Goal: Register for event/course

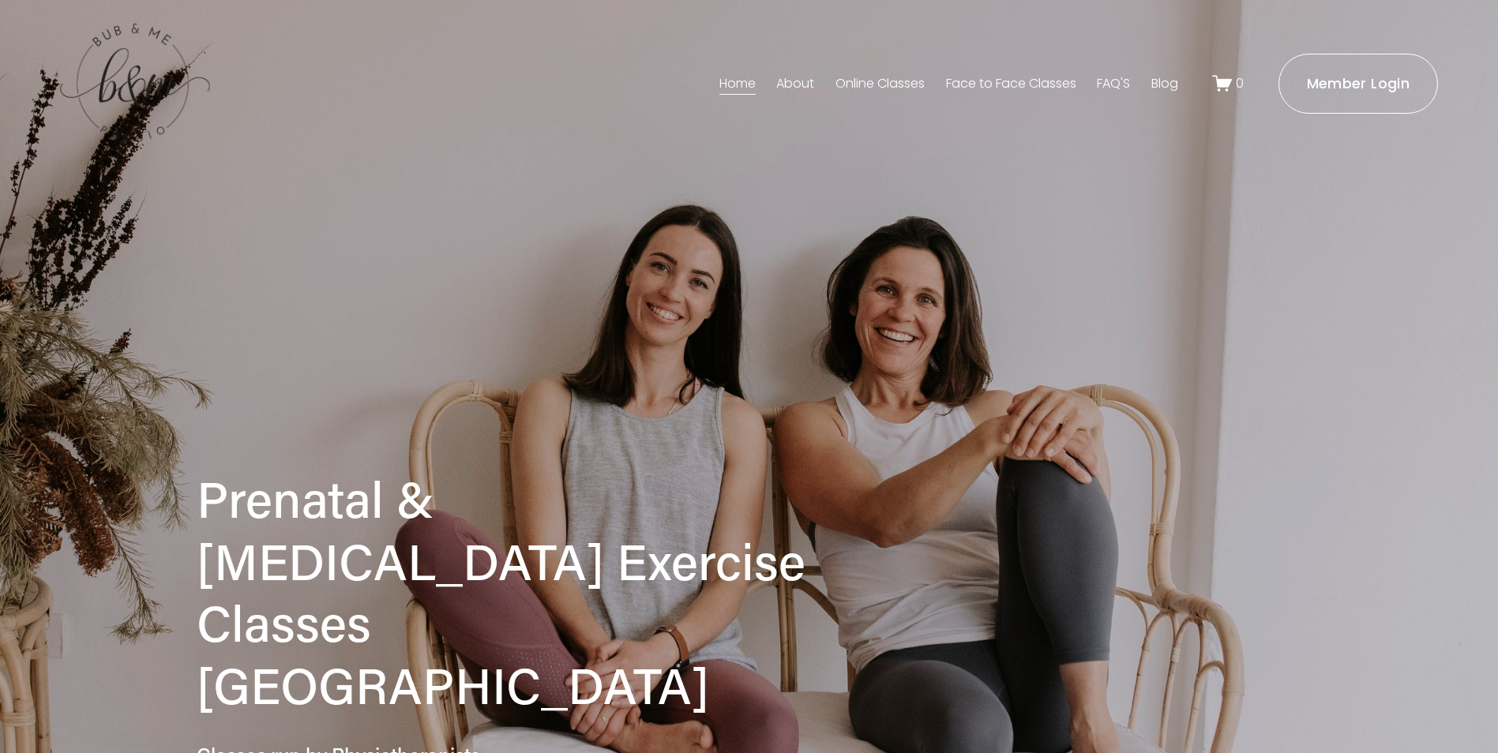
click at [1041, 91] on link "Face to Face Classes" at bounding box center [1011, 83] width 130 height 25
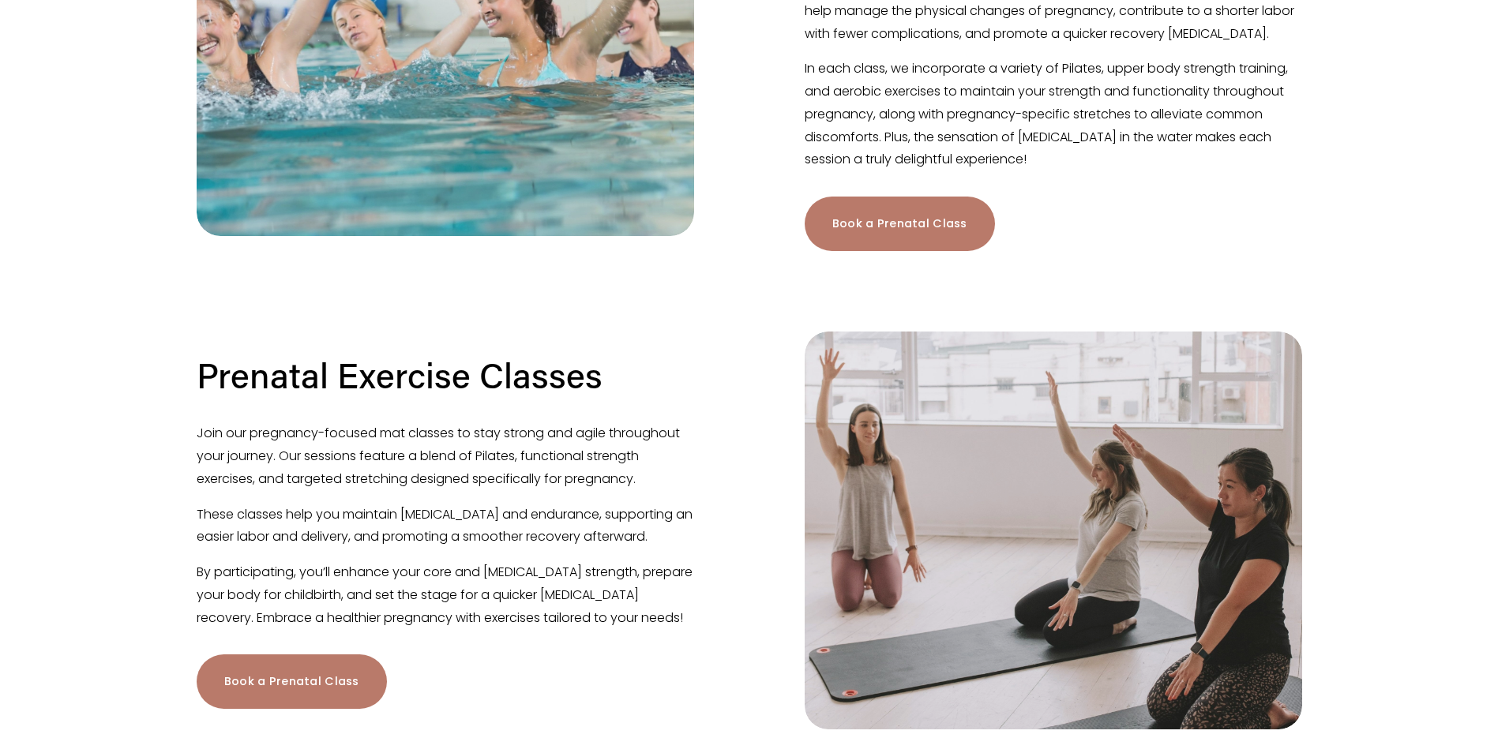
scroll to position [395, 0]
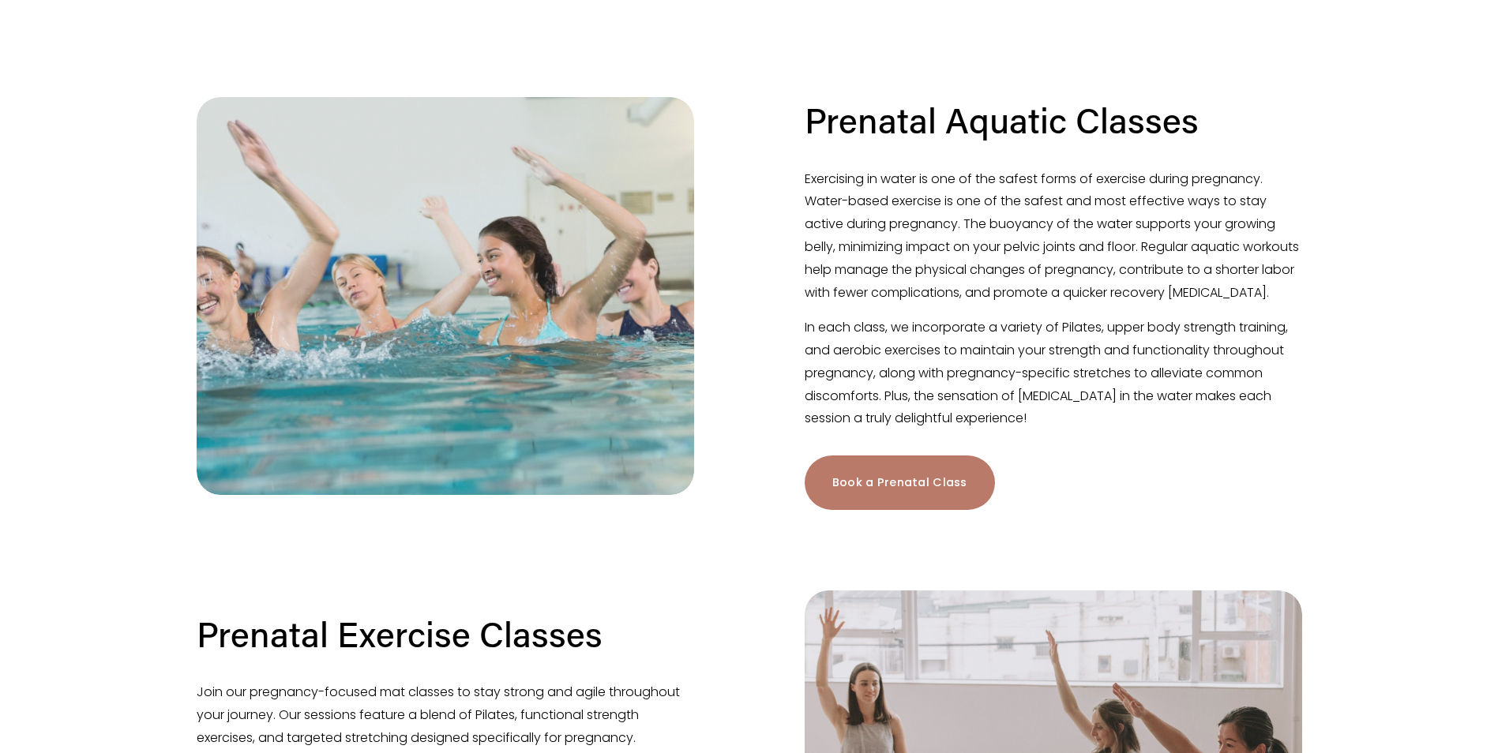
click at [888, 509] on link "Book a Prenatal Class" at bounding box center [900, 483] width 190 height 54
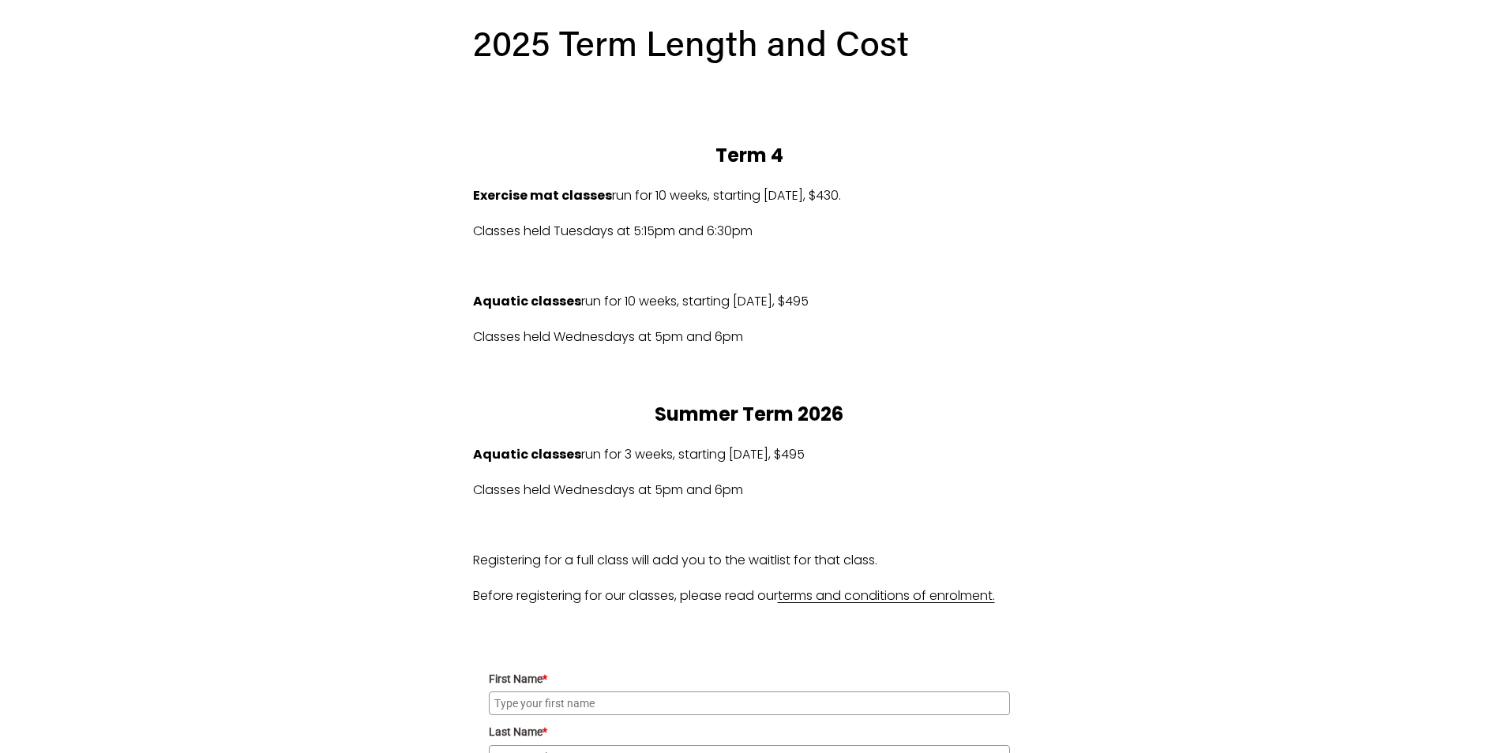
scroll to position [846, 0]
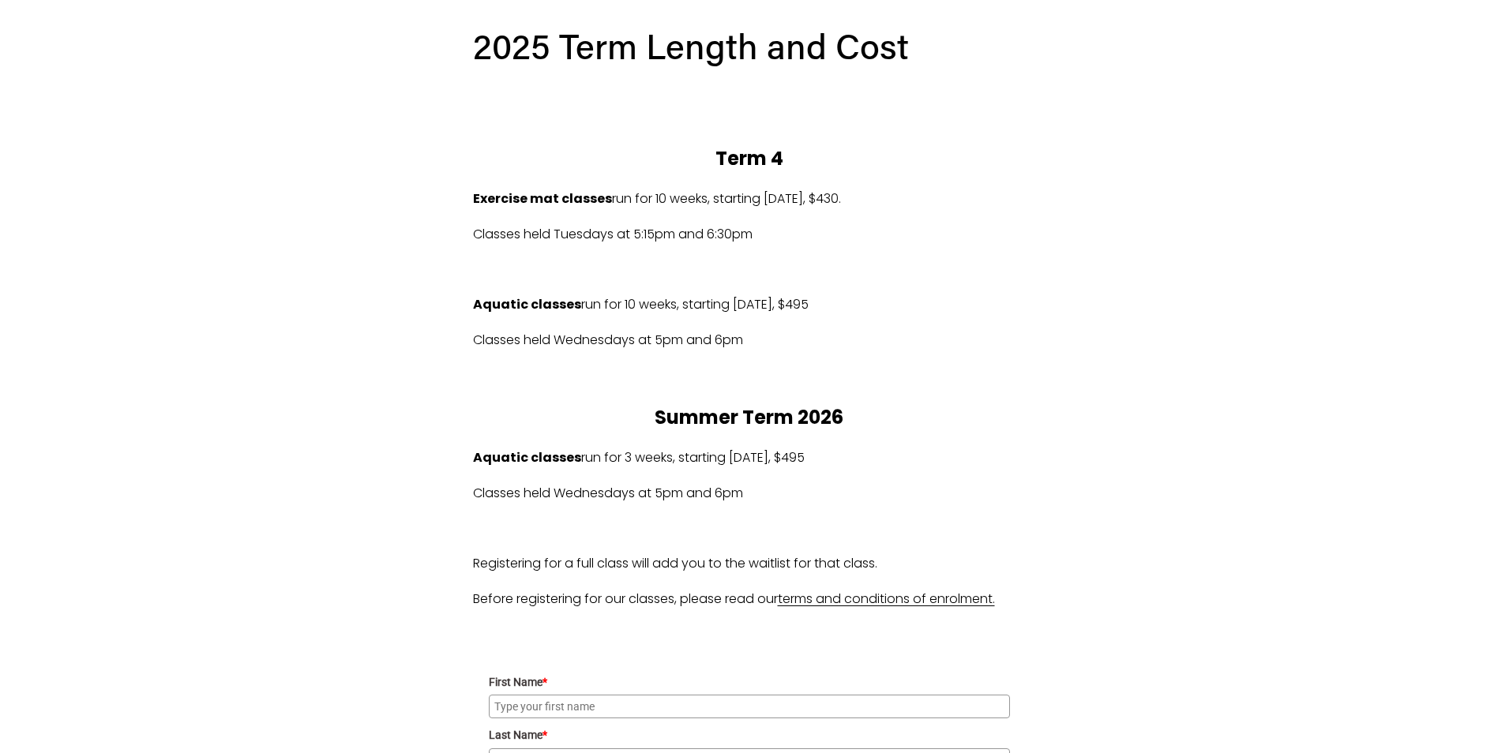
drag, startPoint x: 796, startPoint y: 200, endPoint x: 858, endPoint y: 200, distance: 62.4
click at [858, 200] on p "Exercise mat classes run for 10 weeks, starting Tues 14/10/2025, $430." at bounding box center [749, 199] width 553 height 23
drag, startPoint x: 858, startPoint y: 200, endPoint x: 860, endPoint y: 209, distance: 9.6
click at [860, 209] on p "Exercise mat classes run for 10 weeks, starting Tues 14/10/2025, $430." at bounding box center [749, 199] width 553 height 23
drag, startPoint x: 775, startPoint y: 203, endPoint x: 901, endPoint y: 207, distance: 125.6
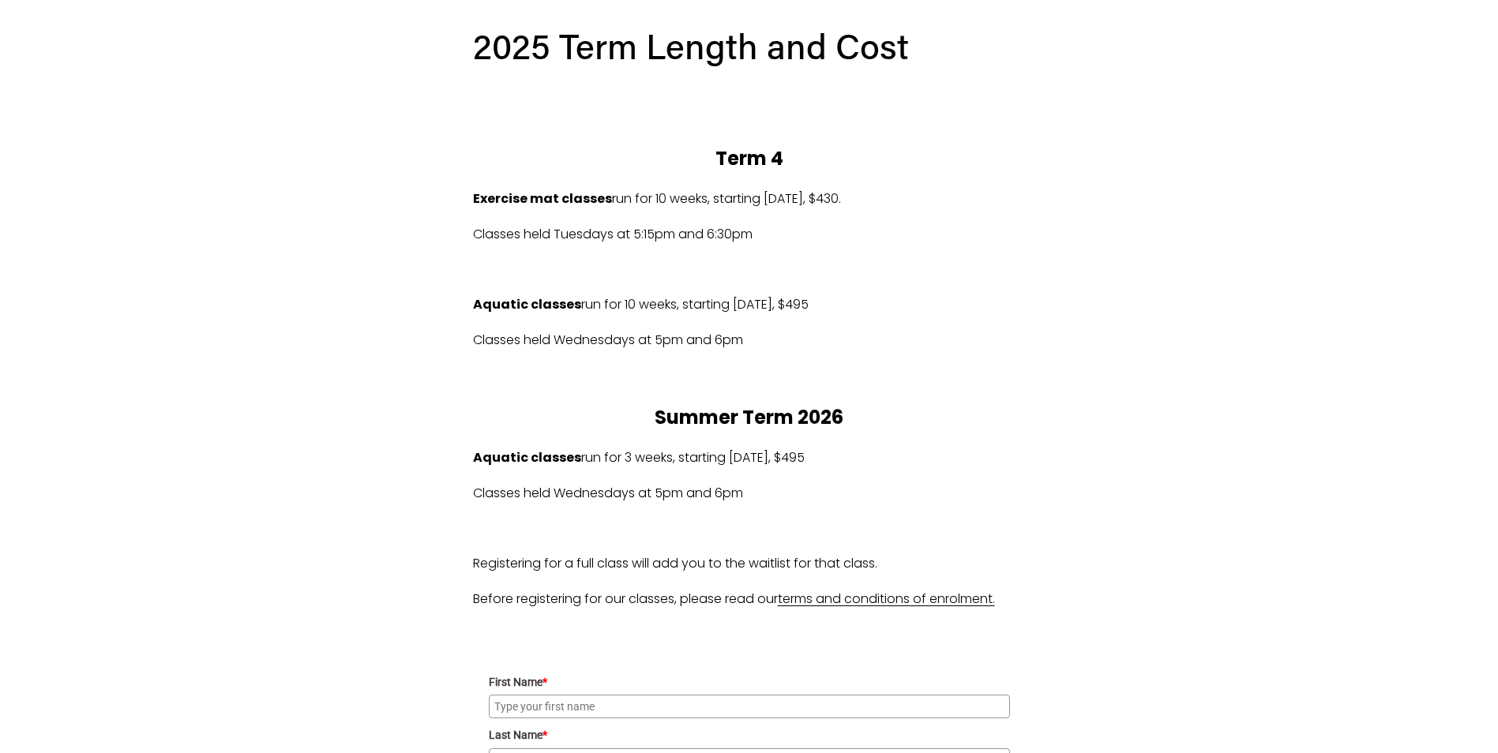
click at [901, 207] on p "Exercise mat classes run for 10 weeks, starting Tues 14/10/2025, $430." at bounding box center [749, 199] width 553 height 23
click at [899, 207] on p "Exercise mat classes run for 10 weeks, starting Tues 14/10/2025, $430." at bounding box center [749, 199] width 553 height 23
click at [840, 297] on p "Aquatic classes run for 10 weeks, starting Wed 15/10/2025, $495" at bounding box center [749, 305] width 553 height 23
click at [750, 316] on p "Aquatic classes run for 10 weeks, starting Wed 15/10/2025, $495" at bounding box center [749, 305] width 553 height 23
drag, startPoint x: 734, startPoint y: 305, endPoint x: 854, endPoint y: 309, distance: 119.3
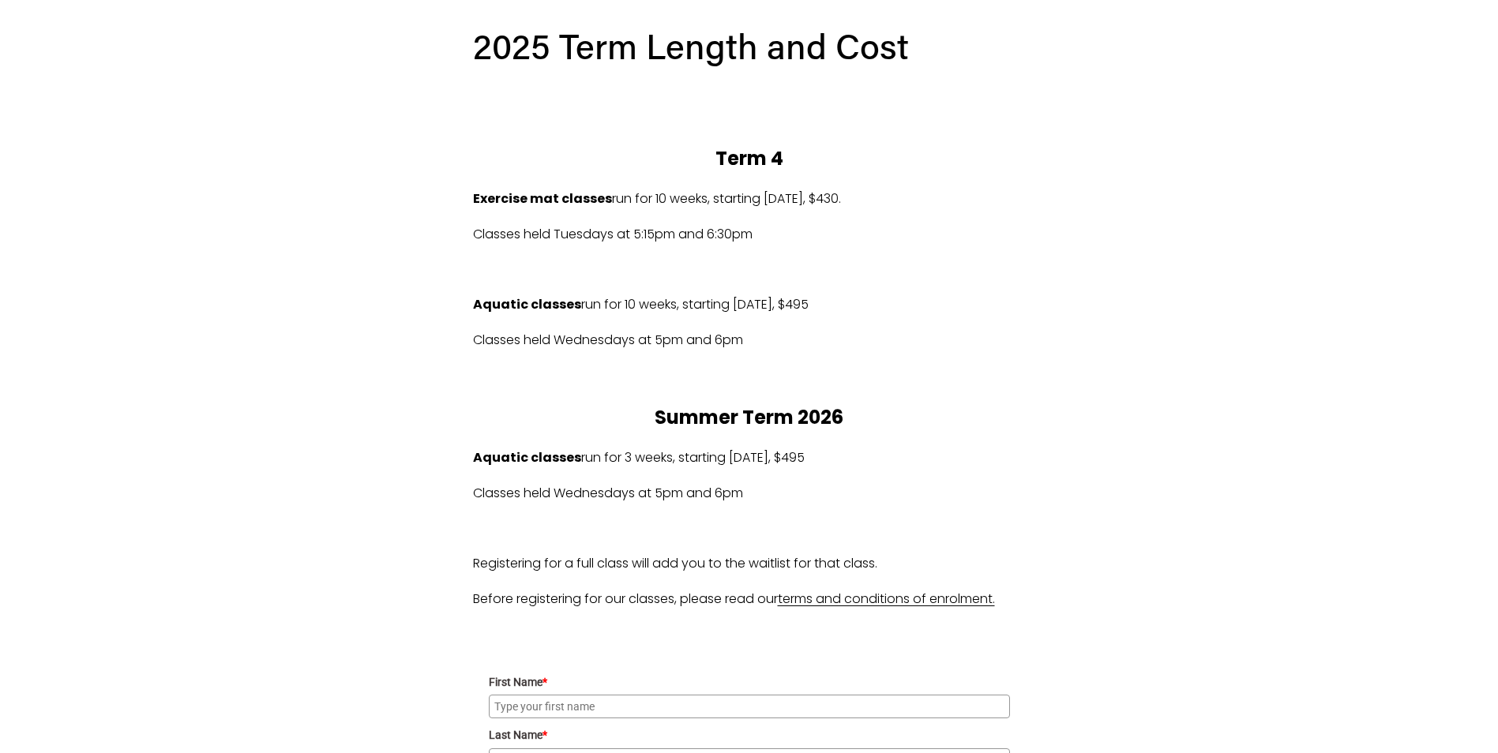
click at [854, 309] on p "Aquatic classes run for 10 weeks, starting Wed 15/10/2025, $495" at bounding box center [749, 305] width 553 height 23
click at [857, 314] on p "Aquatic classes run for 10 weeks, starting Wed 15/10/2025, $495" at bounding box center [749, 305] width 553 height 23
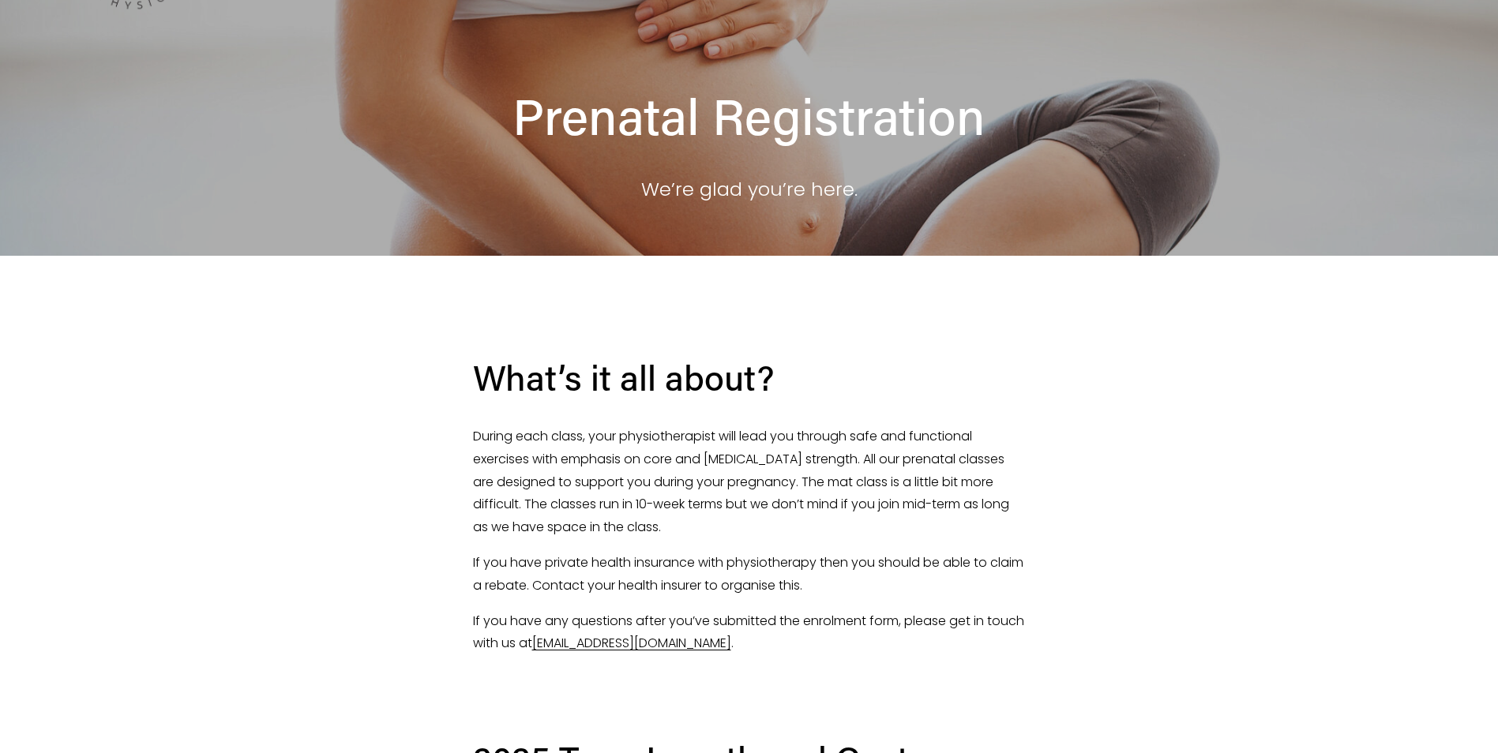
scroll to position [0, 0]
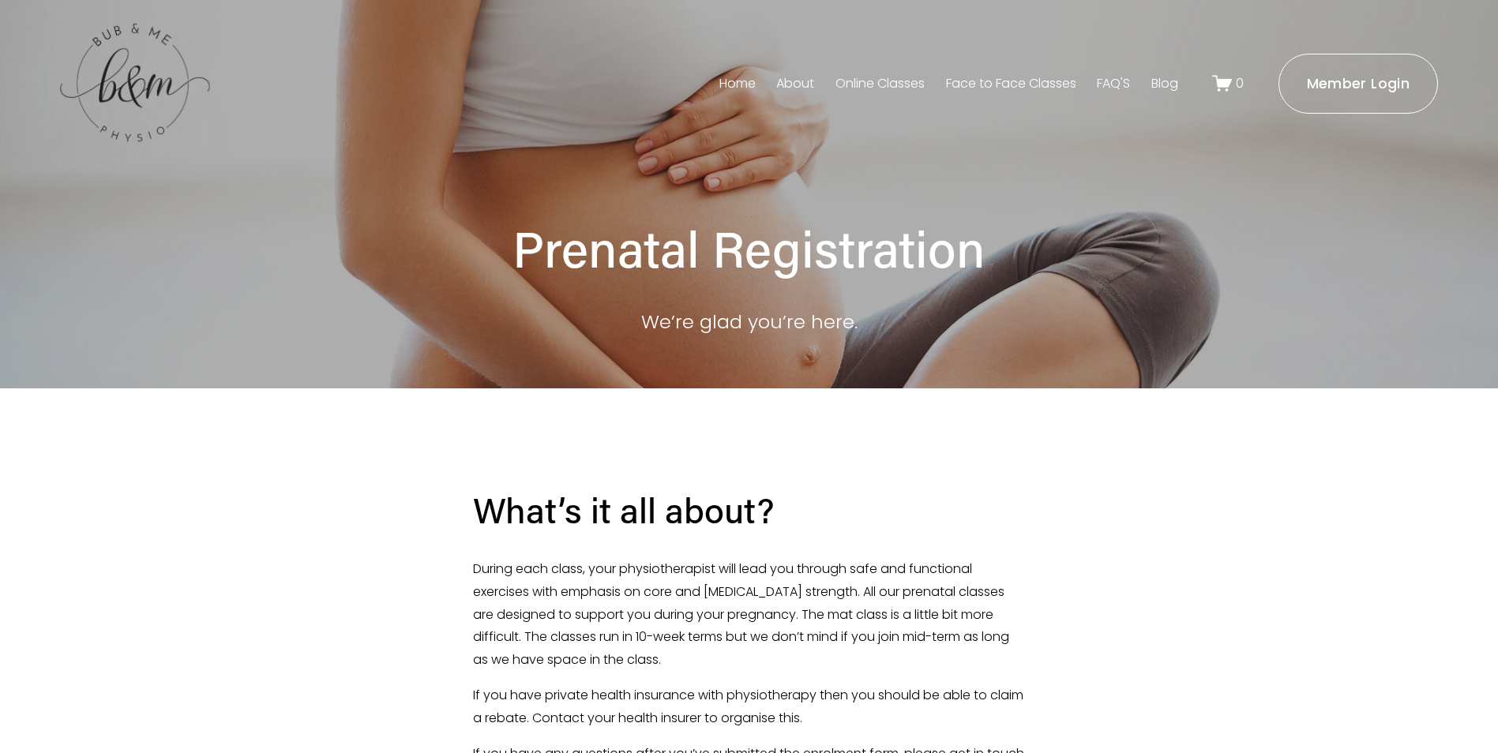
click at [734, 90] on link "Home" at bounding box center [737, 83] width 36 height 25
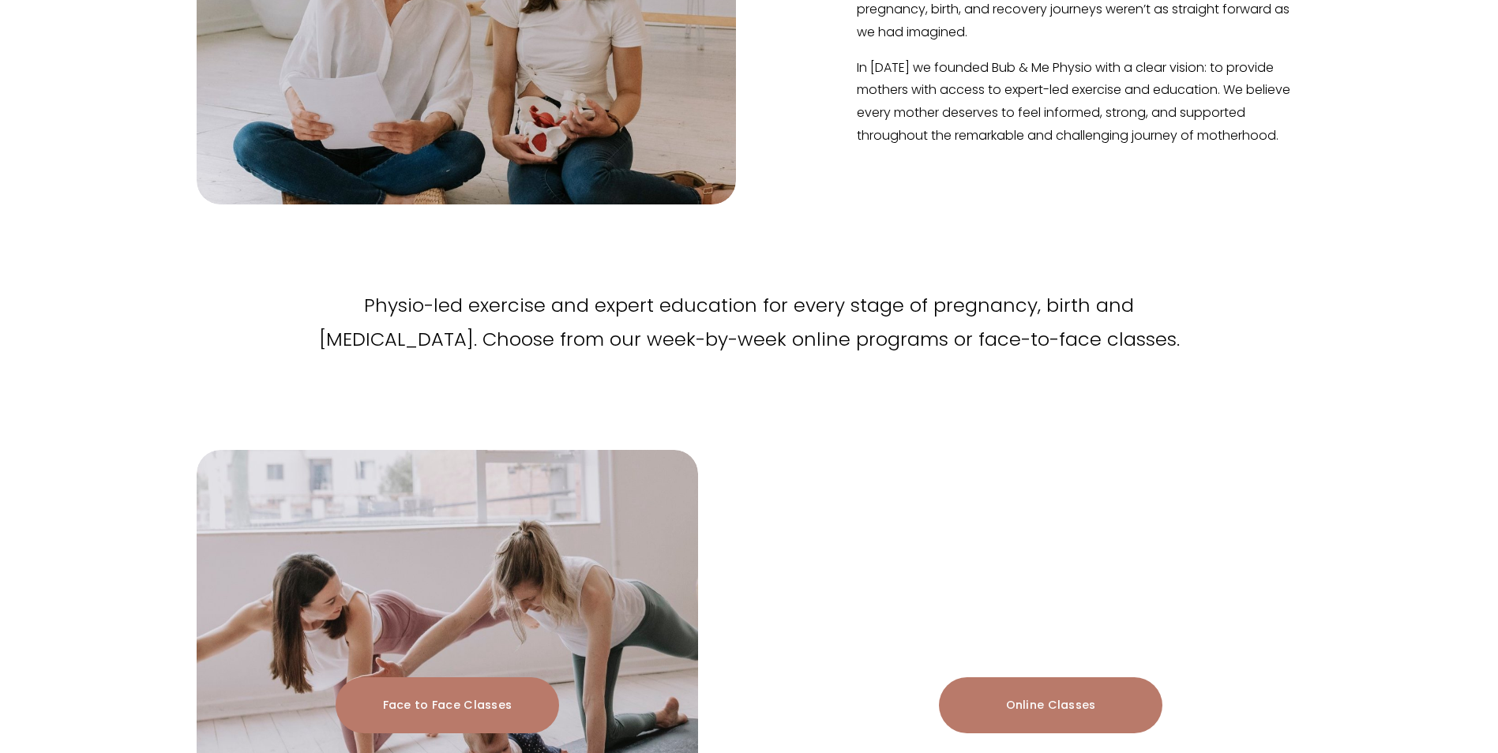
scroll to position [1895, 0]
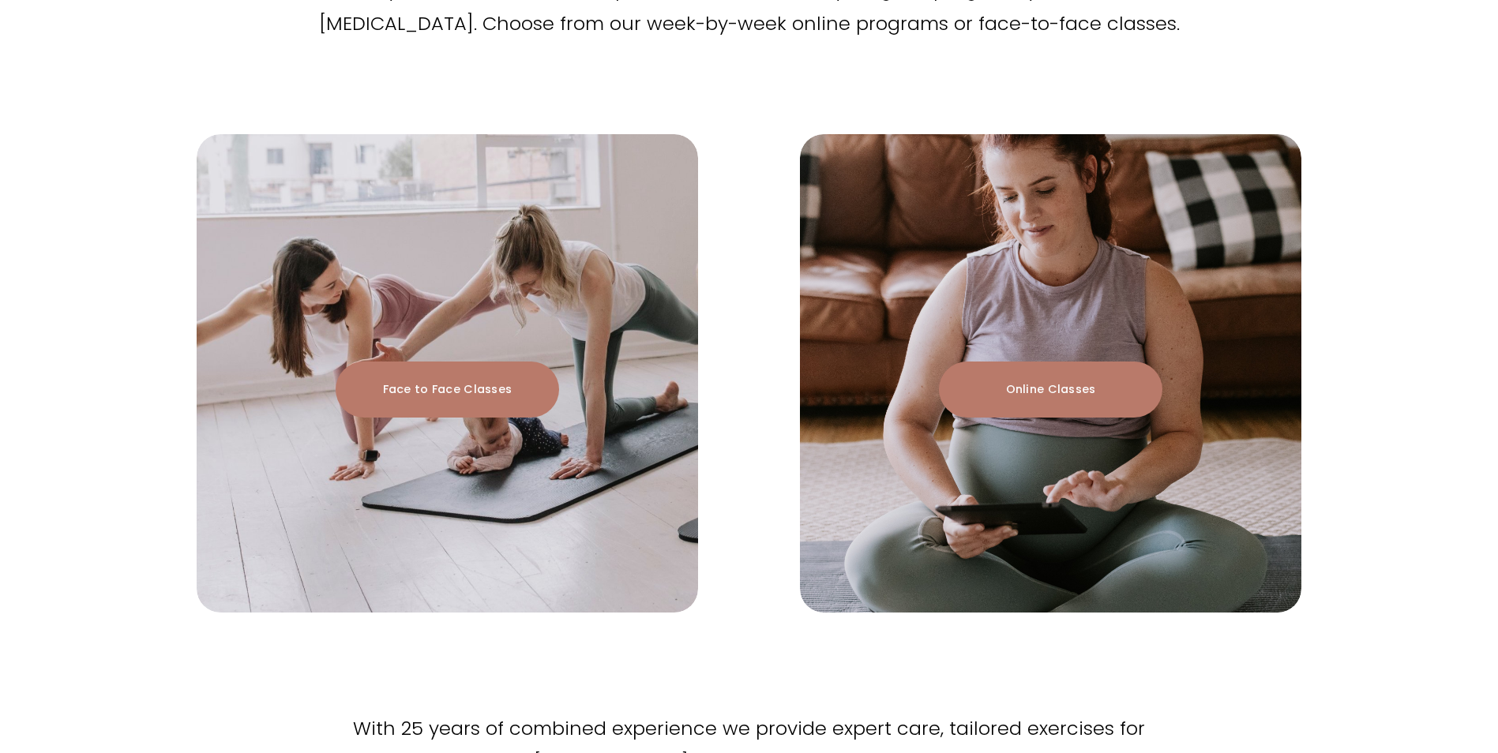
click at [1403, 234] on div "Physio-led exercise and expert education for every stage of pregnancy, birth an…" at bounding box center [749, 325] width 1498 height 770
